Goal: Task Accomplishment & Management: Manage account settings

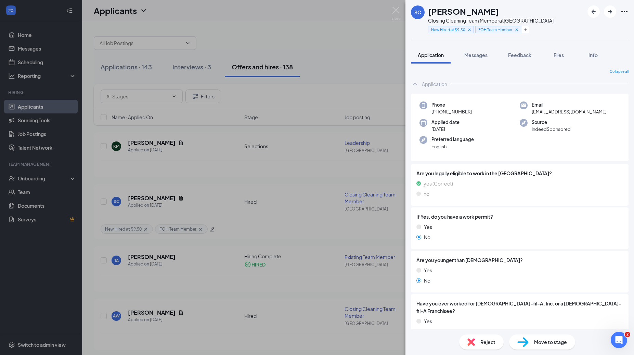
click at [535, 344] on span "Move to stage" at bounding box center [550, 343] width 33 height 8
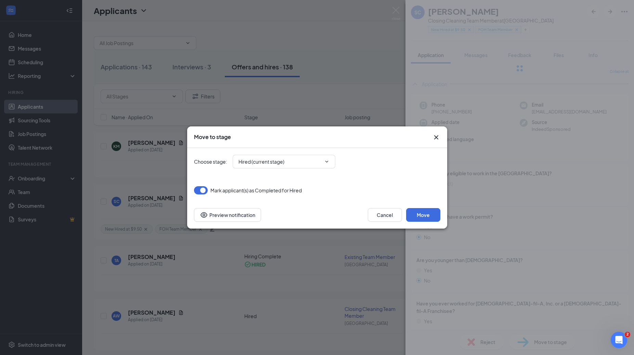
type input "Offer Letter (next stage)"
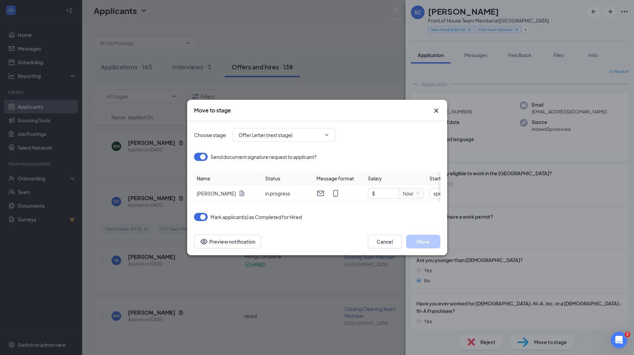
click at [436, 110] on icon "Cross" at bounding box center [436, 111] width 4 height 4
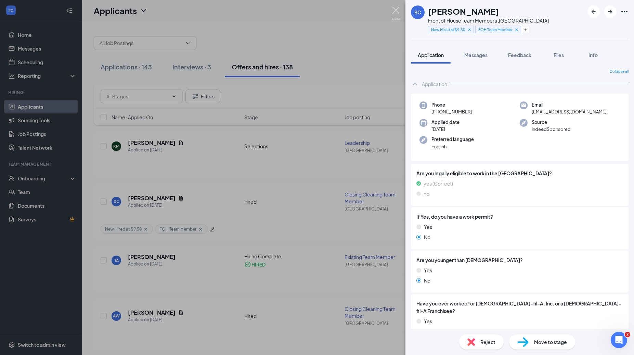
click at [398, 13] on img at bounding box center [396, 13] width 9 height 13
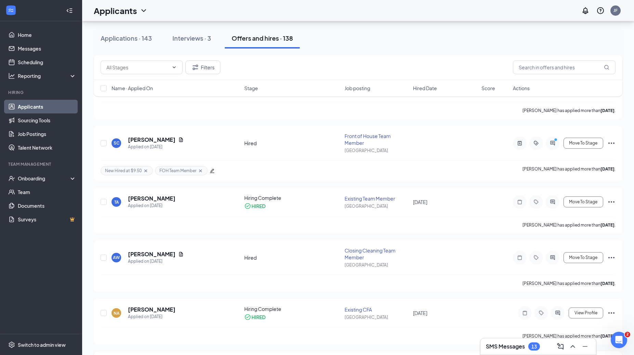
scroll to position [54, 0]
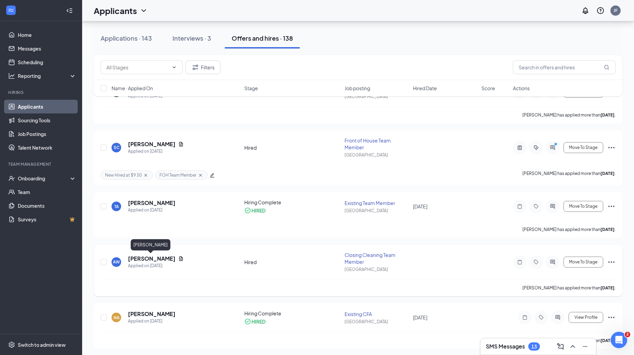
click at [150, 259] on h5 "[PERSON_NAME]" at bounding box center [152, 259] width 48 height 8
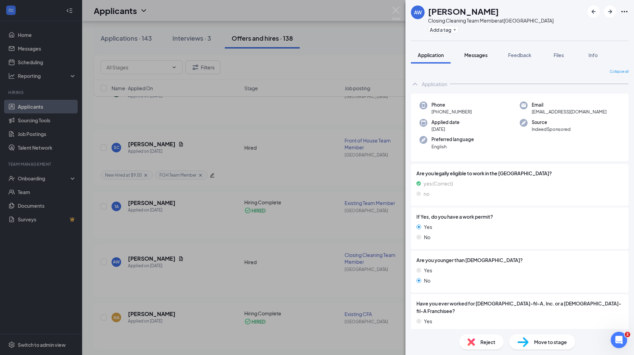
click at [473, 52] on span "Messages" at bounding box center [475, 55] width 23 height 6
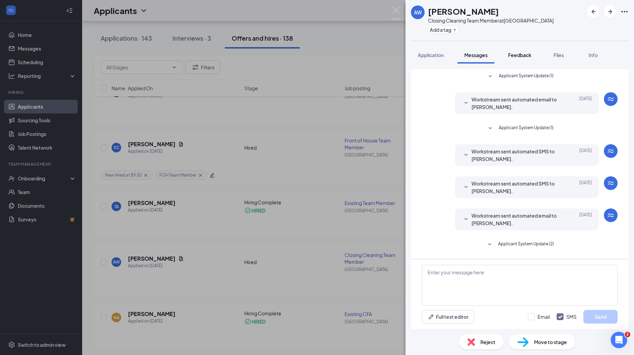
click at [516, 54] on span "Feedback" at bounding box center [519, 55] width 23 height 6
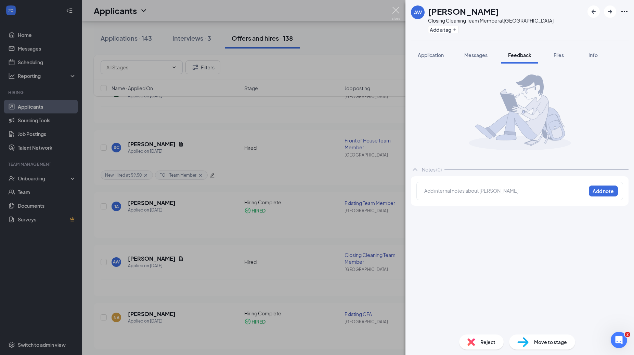
click at [396, 12] on img at bounding box center [396, 13] width 9 height 13
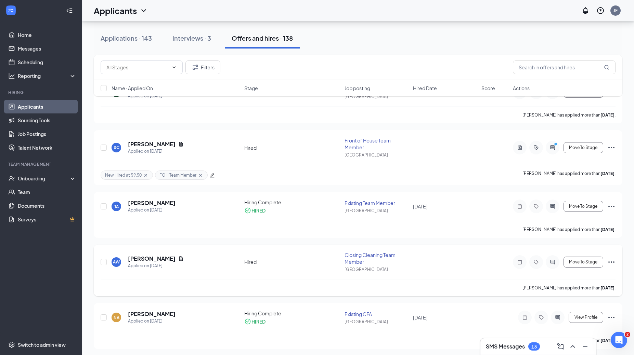
click at [613, 263] on icon "Ellipses" at bounding box center [611, 262] width 8 height 8
